Goal: Check status: Check status

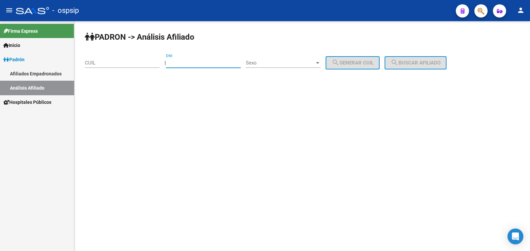
click at [201, 62] on input "DNI" at bounding box center [203, 63] width 75 height 6
paste input "94429745"
type input "94429745"
click at [296, 62] on span "Sexo" at bounding box center [280, 63] width 69 height 6
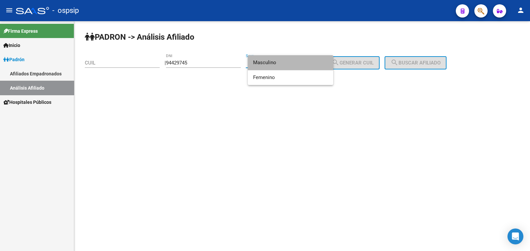
click at [296, 62] on span "Masculino" at bounding box center [290, 62] width 75 height 15
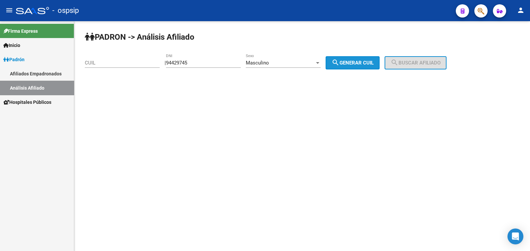
click at [369, 63] on span "search Generar CUIL" at bounding box center [353, 63] width 42 height 6
type input "20-94429745-7"
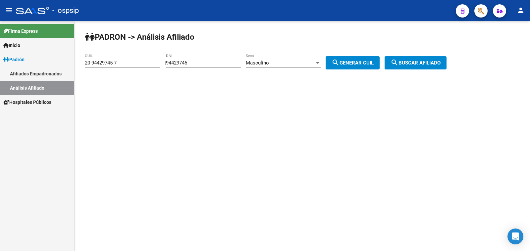
click at [410, 59] on button "search Buscar afiliado" at bounding box center [416, 62] width 62 height 13
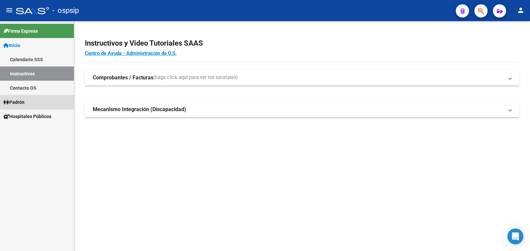
click at [18, 101] on span "Padrón" at bounding box center [13, 102] width 21 height 7
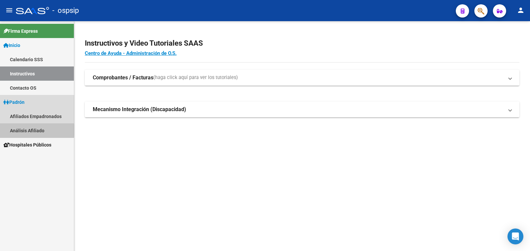
click at [28, 130] on link "Análisis Afiliado" at bounding box center [37, 131] width 74 height 14
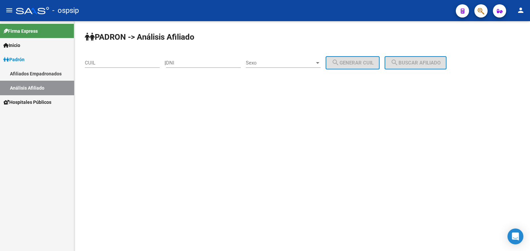
click at [198, 60] on input "DNI" at bounding box center [203, 63] width 75 height 6
paste input "94429745"
type input "94429745"
click at [300, 62] on span "Sexo" at bounding box center [280, 63] width 69 height 6
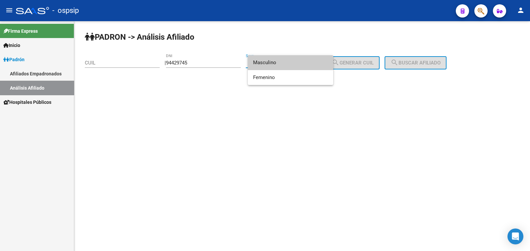
click at [300, 62] on span "Masculino" at bounding box center [290, 62] width 75 height 15
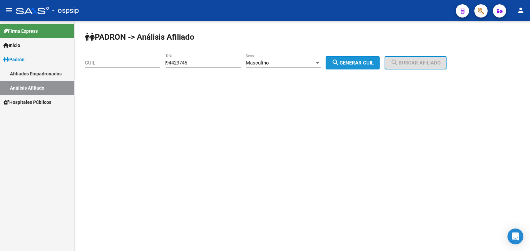
click at [374, 62] on span "search Generar CUIL" at bounding box center [353, 63] width 42 height 6
type input "20-94429745-7"
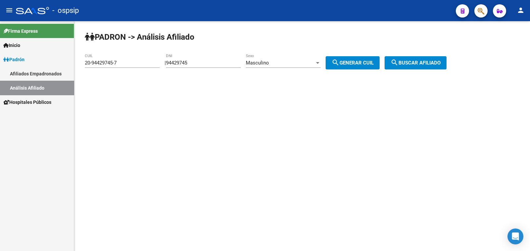
click at [413, 60] on span "search Buscar afiliado" at bounding box center [415, 63] width 50 height 6
